Goal: Task Accomplishment & Management: Manage account settings

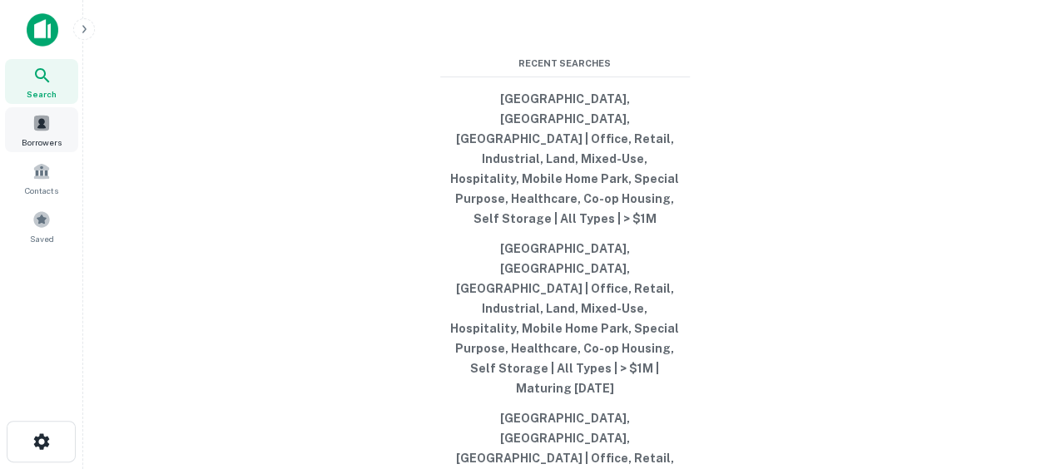
click at [43, 137] on span "Borrowers" at bounding box center [42, 142] width 40 height 13
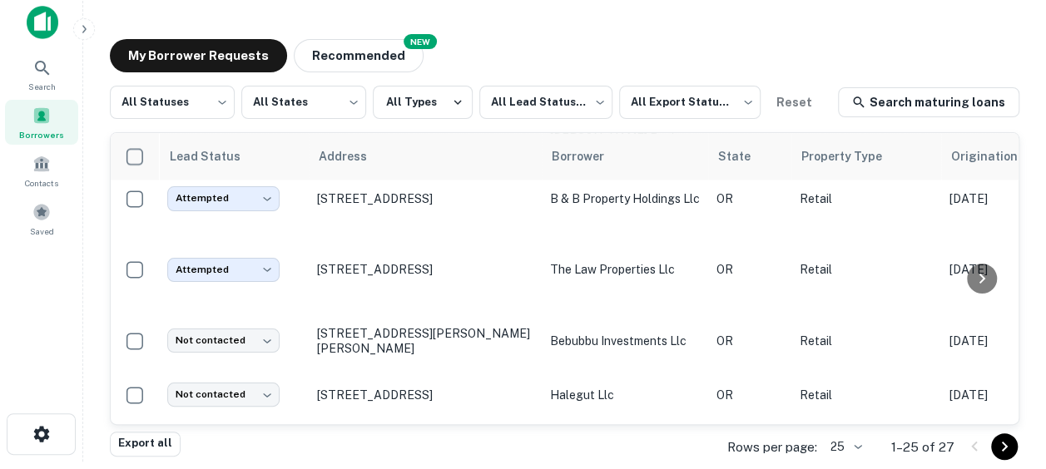
scroll to position [1200, 0]
click at [1003, 449] on icon "Go to next page" at bounding box center [1005, 447] width 6 height 10
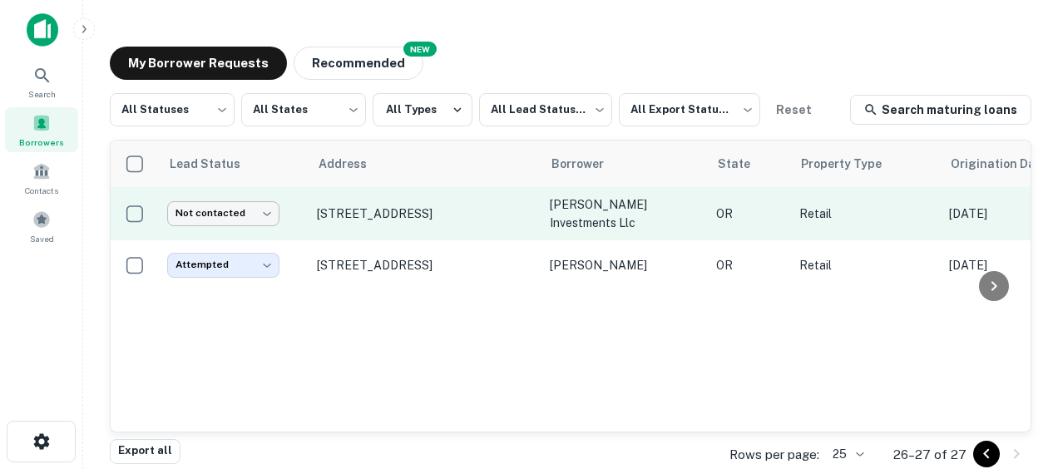
click at [242, 210] on body "Search Borrowers Contacts Saved My Borrower Requests NEW Recommended All Status…" at bounding box center [529, 234] width 1058 height 469
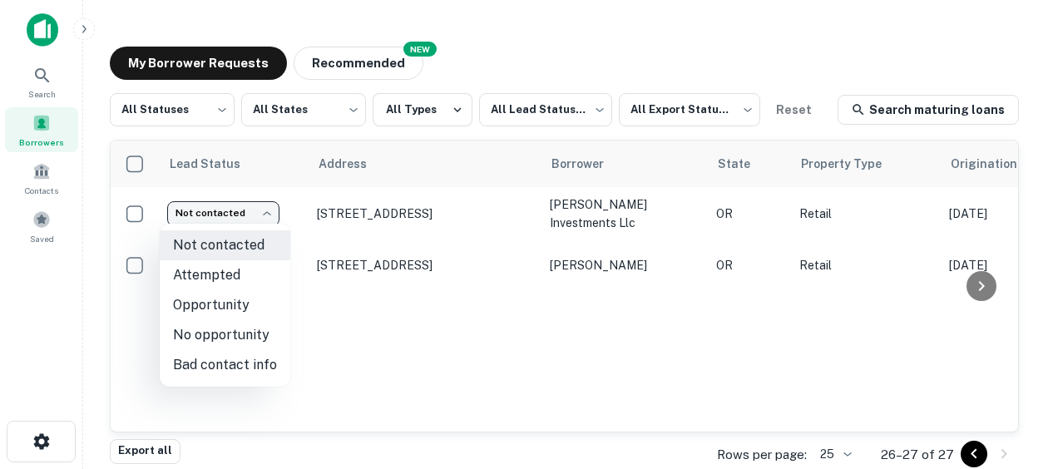
click at [235, 281] on li "Attempted" at bounding box center [225, 275] width 131 height 30
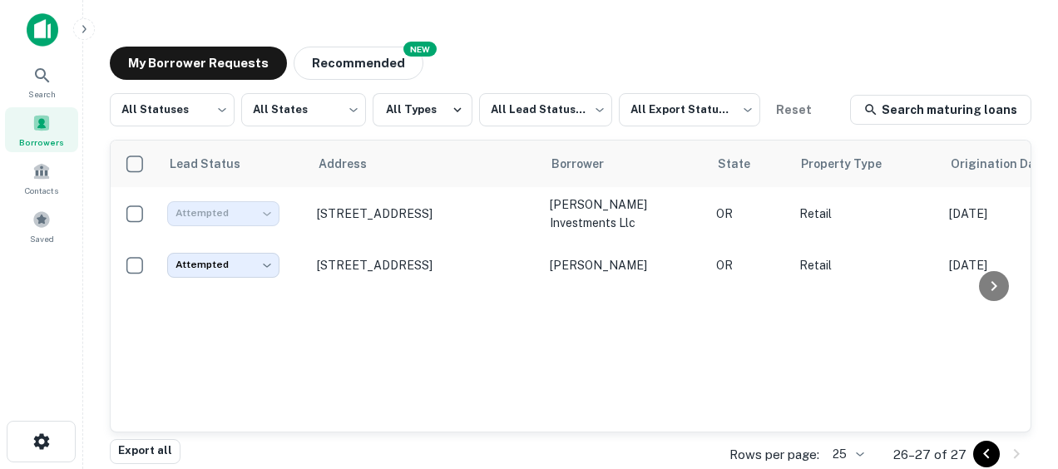
type input "*********"
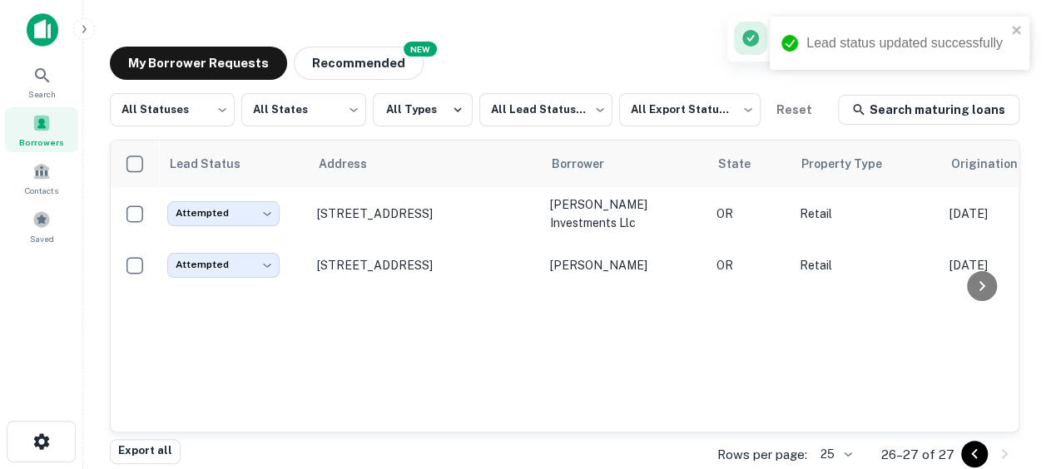
click at [971, 458] on icon "Go to previous page" at bounding box center [974, 454] width 20 height 20
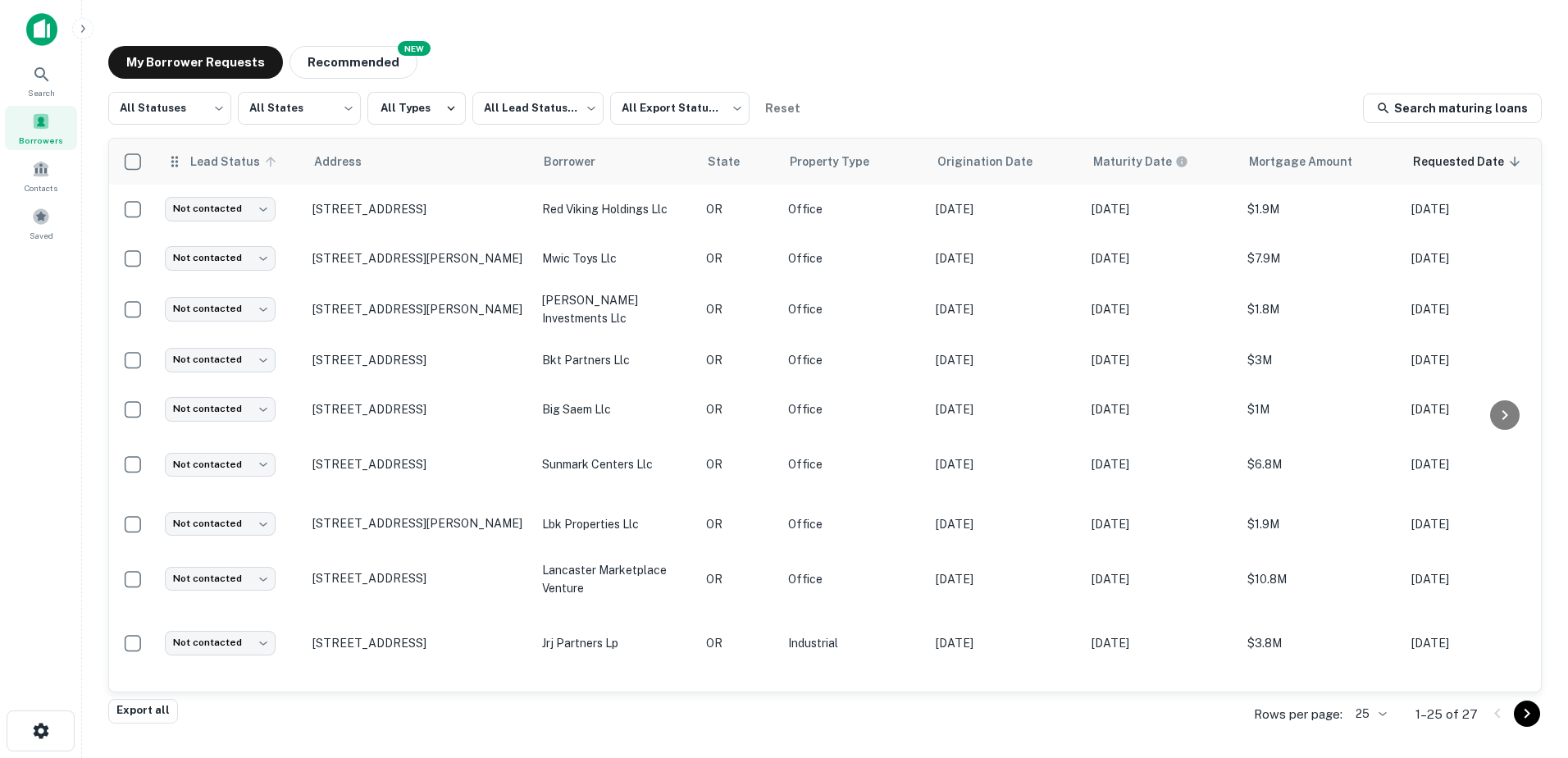
click at [230, 169] on span "Lead Status" at bounding box center [235, 162] width 92 height 20
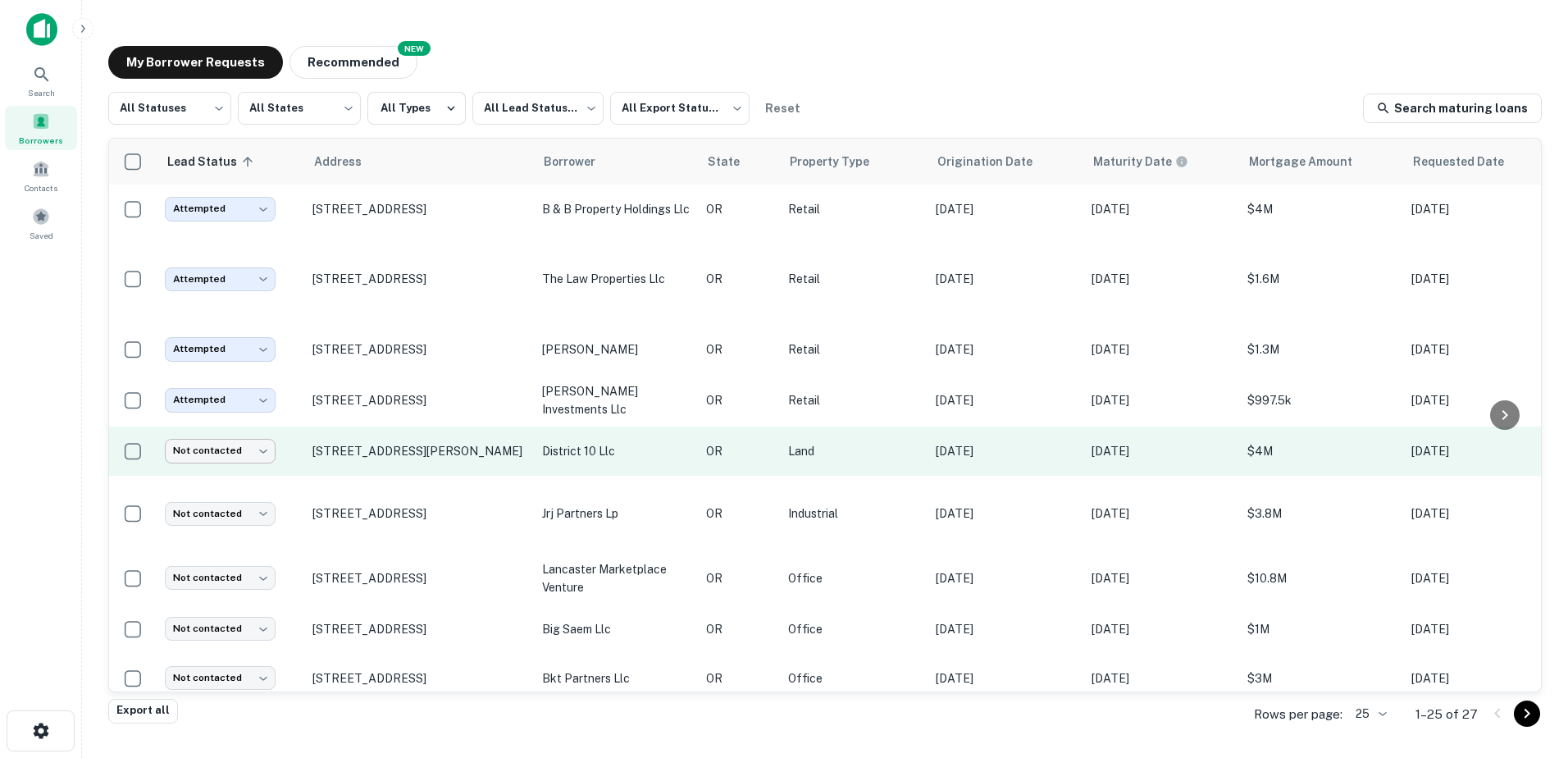
click at [266, 428] on body "Search Borrowers Contacts Saved My Borrower Requests NEW Recommended All Status…" at bounding box center [784, 379] width 1568 height 758
click at [266, 428] on div at bounding box center [784, 379] width 1568 height 758
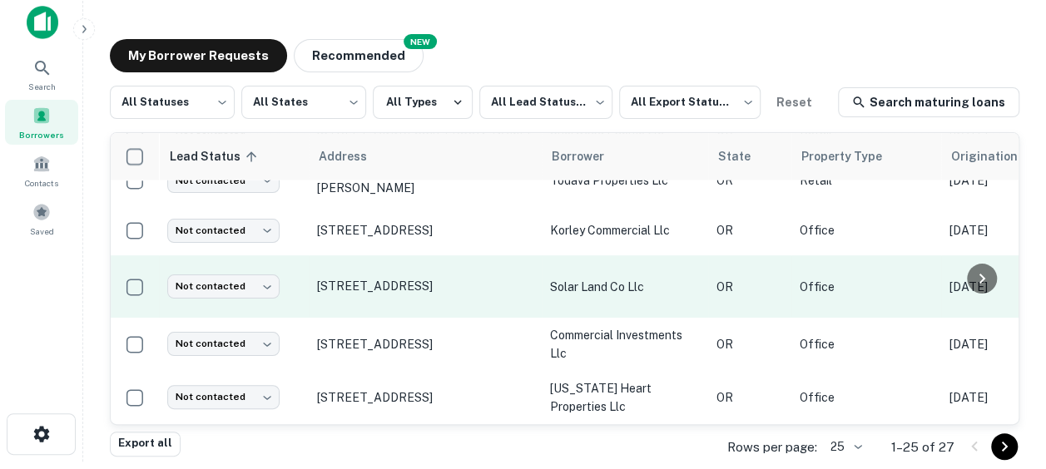
scroll to position [1190, 0]
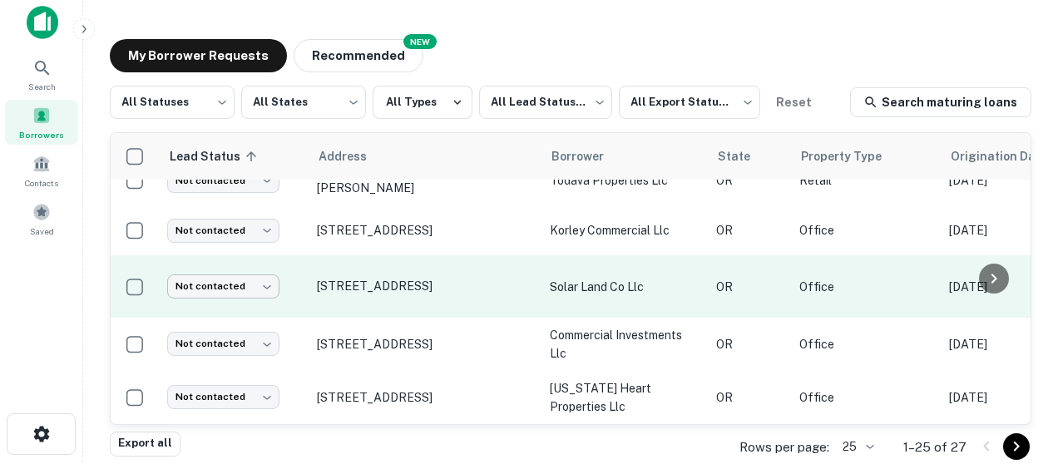
click at [276, 265] on body "Search Borrowers Contacts Saved My Borrower Requests NEW Recommended All Status…" at bounding box center [529, 227] width 1058 height 469
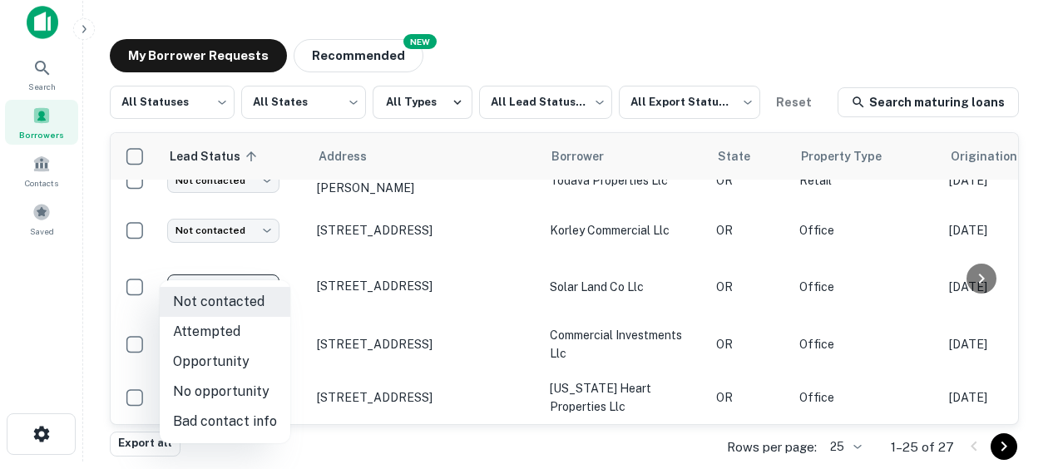
click at [260, 270] on div at bounding box center [529, 234] width 1058 height 469
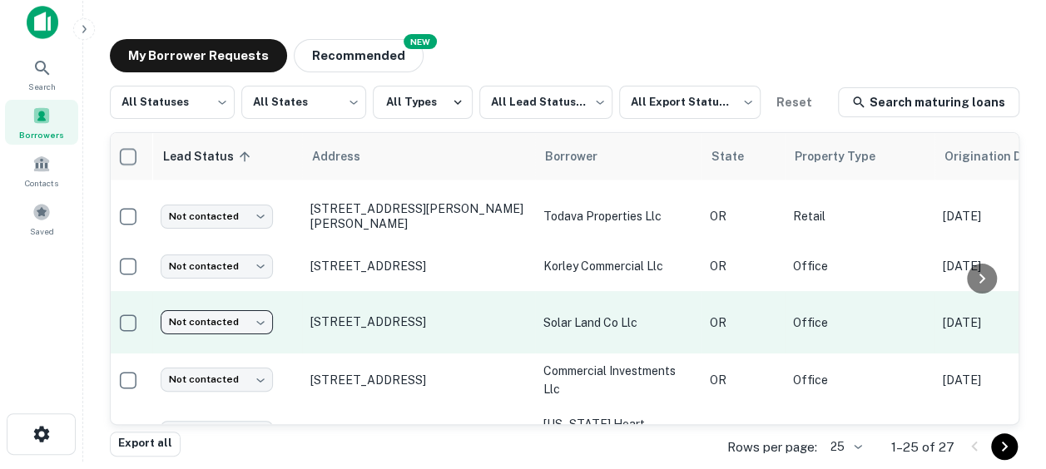
scroll to position [1095, 4]
